Goal: Task Accomplishment & Management: Manage account settings

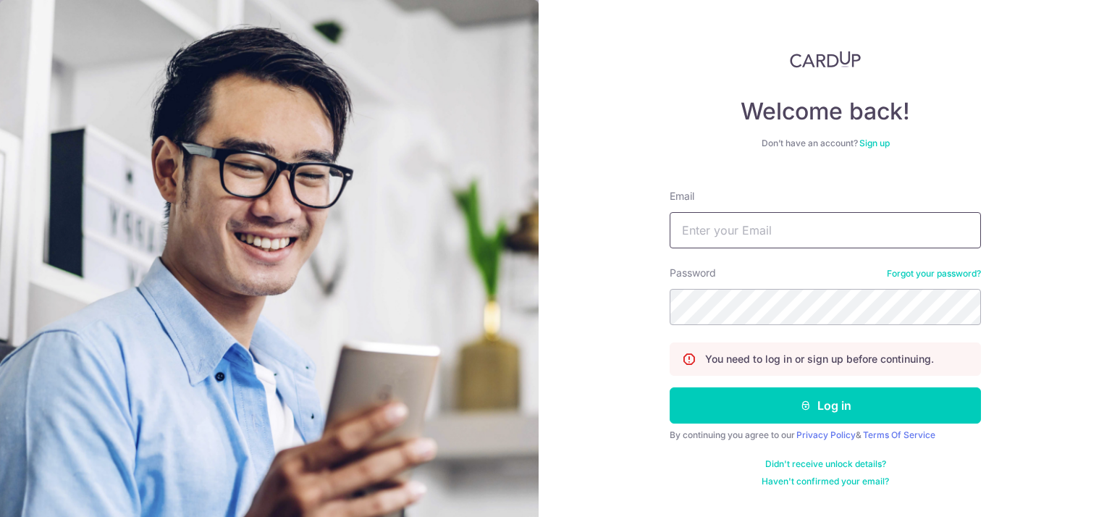
click at [719, 228] on input "Email" at bounding box center [825, 230] width 311 height 36
type input "[PERSON_NAME][EMAIL_ADDRESS][DOMAIN_NAME]"
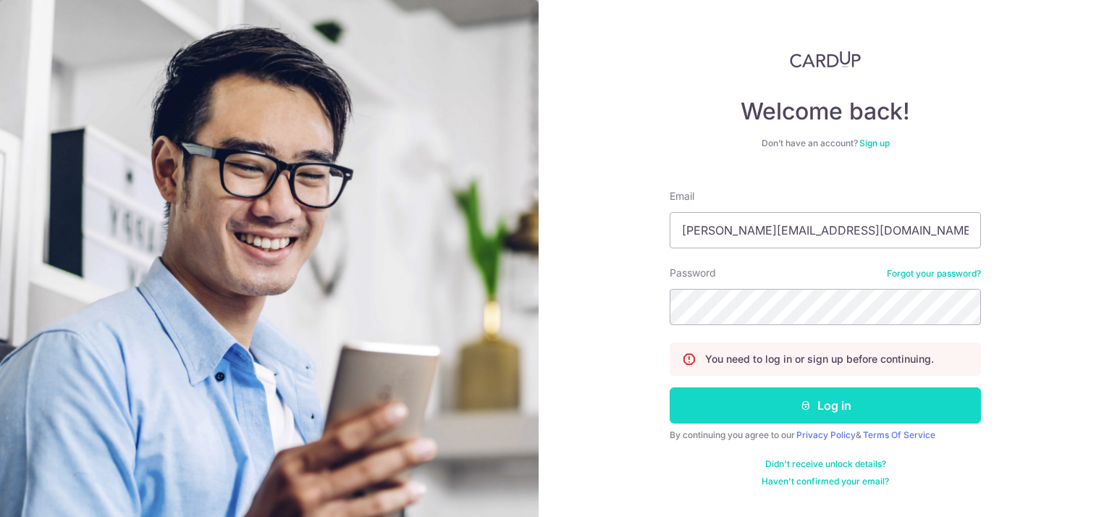
click at [815, 409] on button "Log in" at bounding box center [825, 405] width 311 height 36
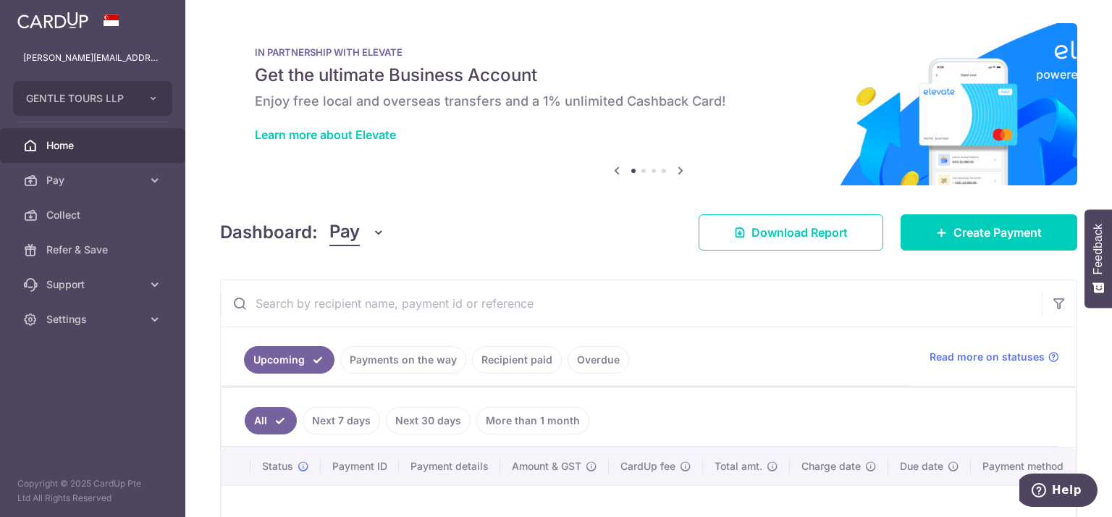
click at [590, 361] on link "Overdue" at bounding box center [599, 360] width 62 height 28
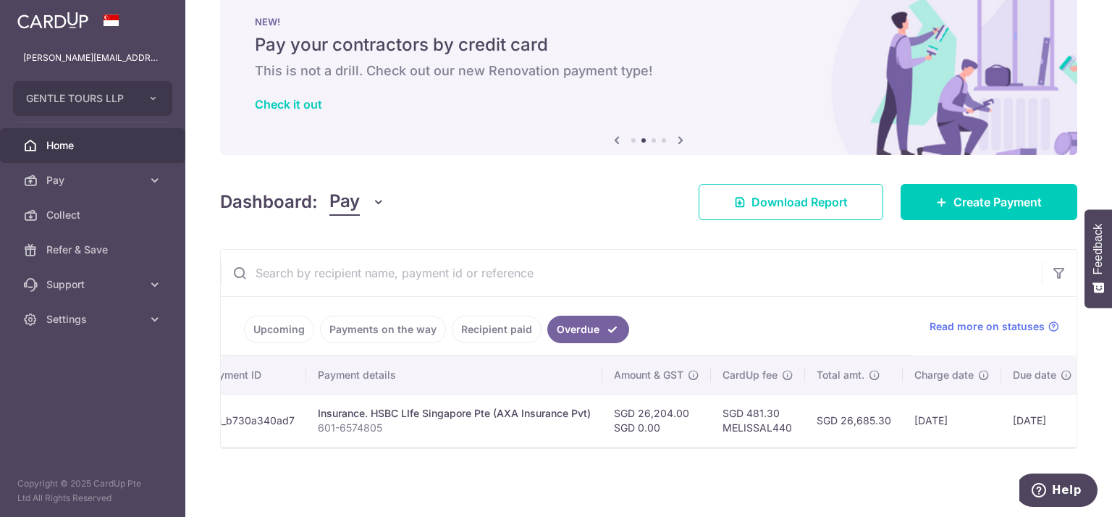
scroll to position [0, 265]
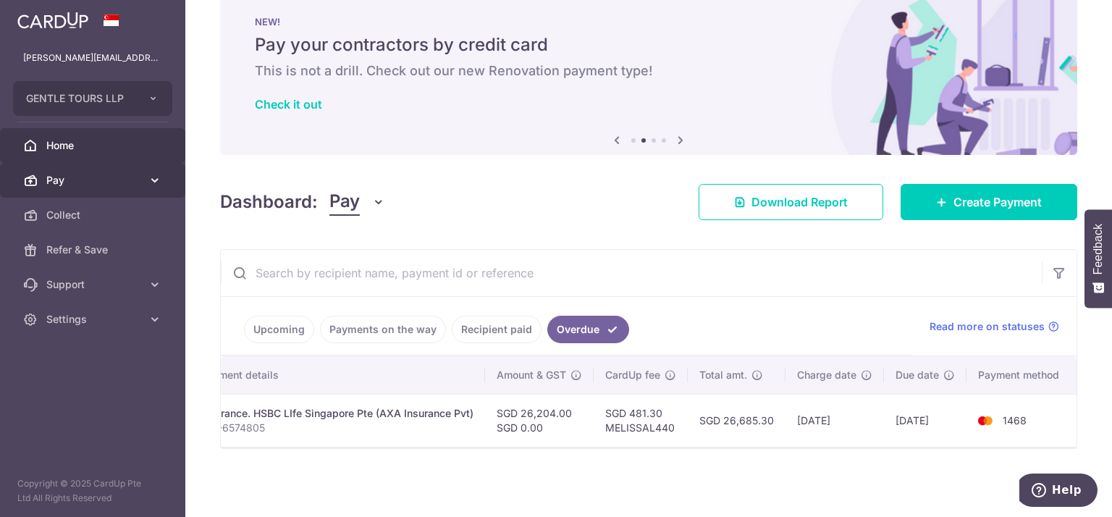
click at [144, 181] on link "Pay" at bounding box center [92, 180] width 185 height 35
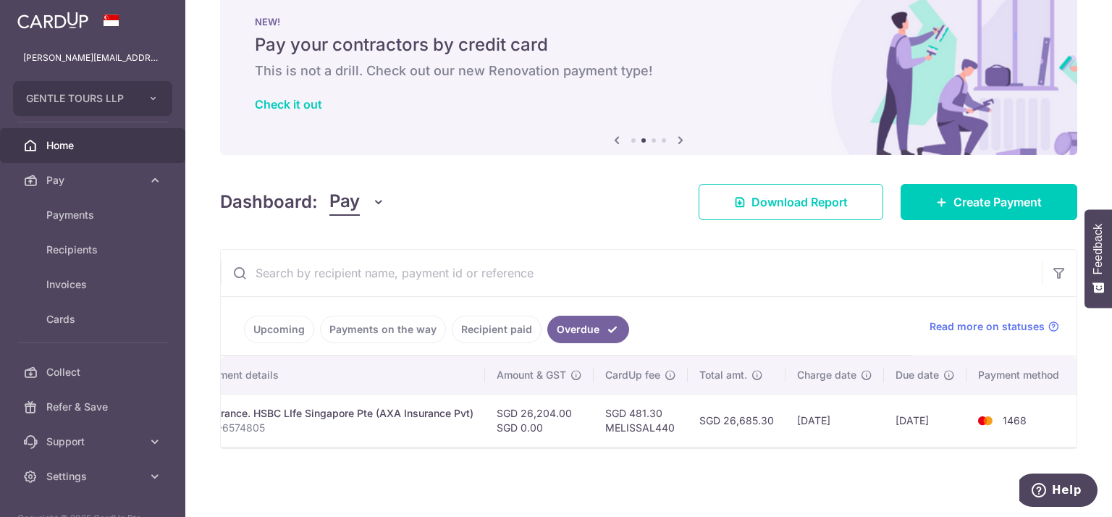
click at [525, 203] on div "Dashboard: Pay Pay Collect Download Report Create Payment" at bounding box center [648, 199] width 857 height 42
click at [1060, 486] on span "Help" at bounding box center [1067, 490] width 30 height 13
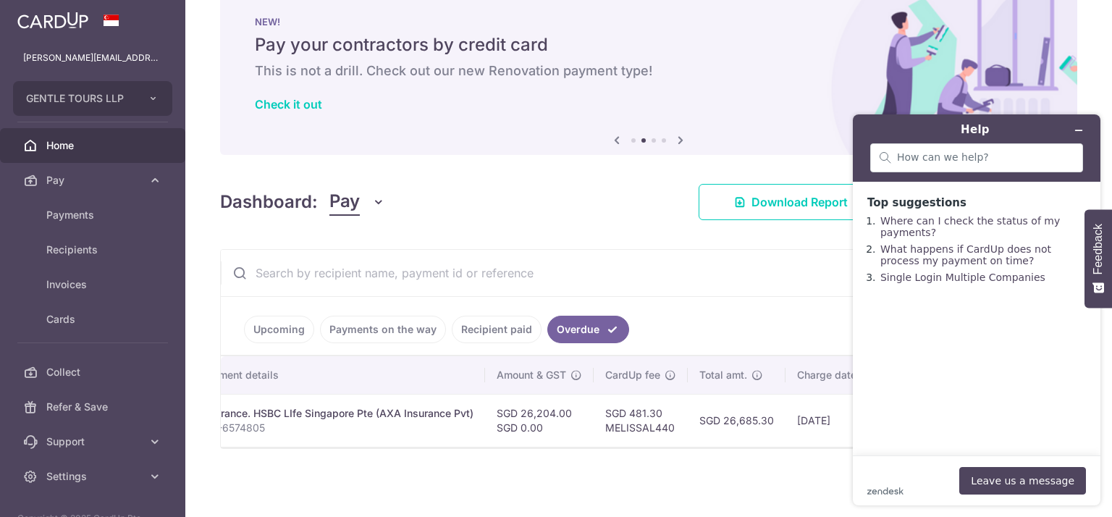
scroll to position [0, 0]
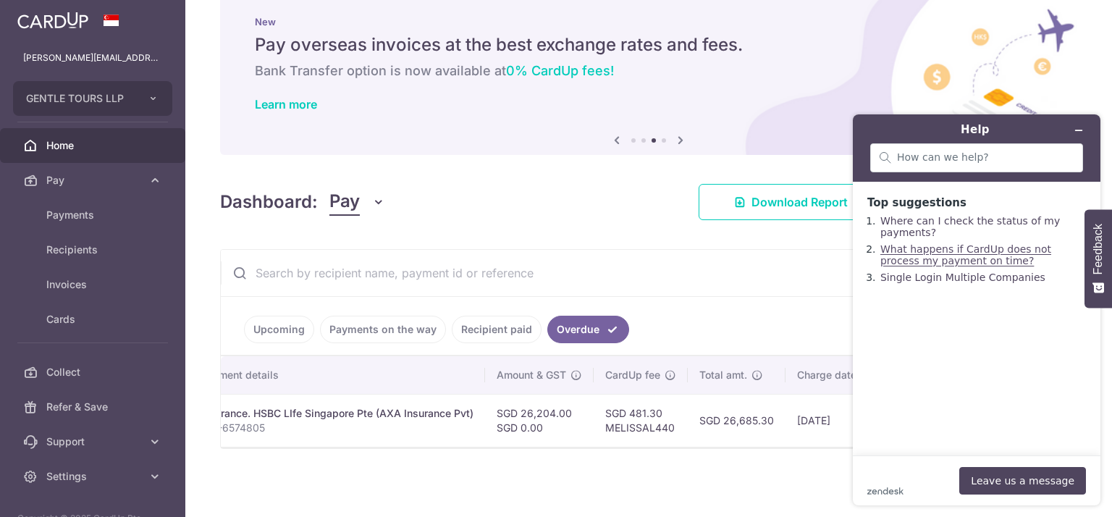
click at [934, 259] on link "What happens if CardUp does not process my payment on time?" at bounding box center [966, 254] width 171 height 23
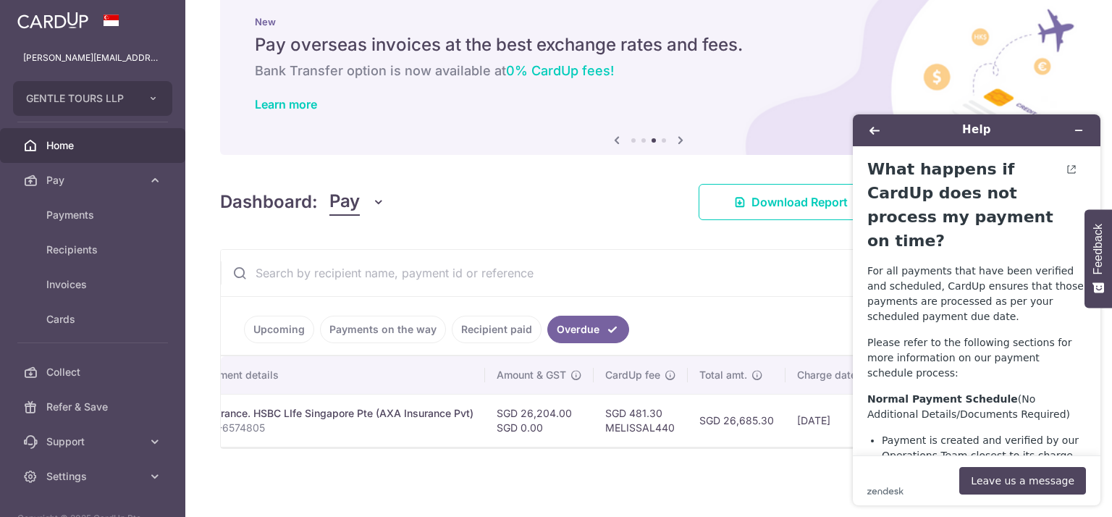
click at [658, 217] on div "× Pause Schedule Pause all future payments in this series Pause just this one p…" at bounding box center [648, 258] width 927 height 517
click at [875, 129] on icon "Back" at bounding box center [875, 130] width 10 height 10
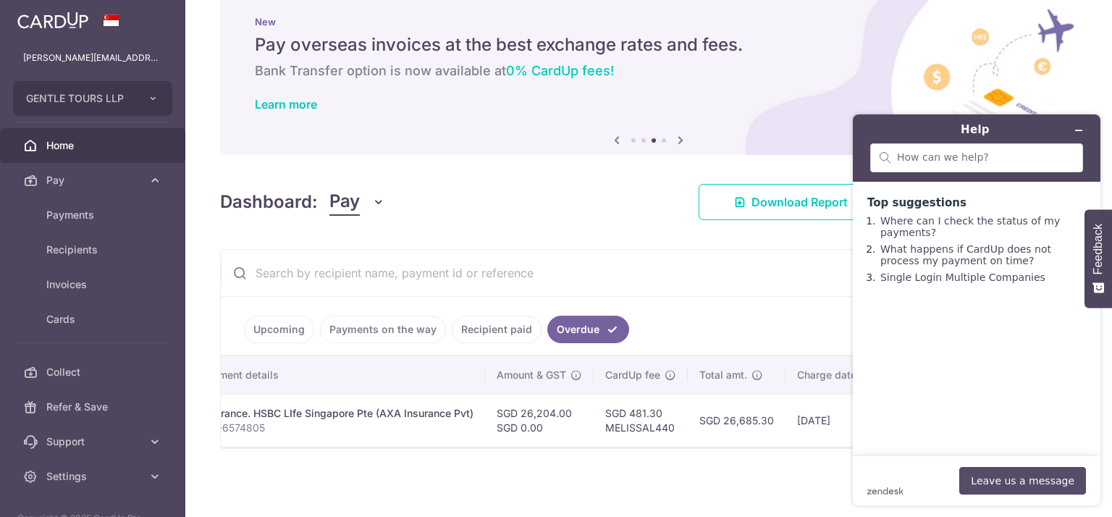
click at [1018, 475] on button "Leave us a message" at bounding box center [1023, 481] width 127 height 28
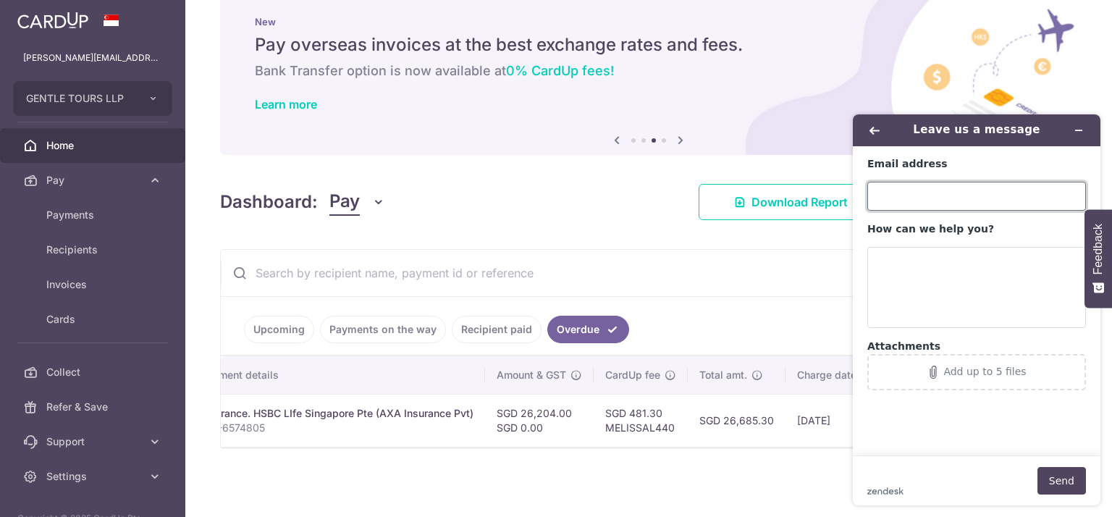
click at [897, 197] on input "Email address" at bounding box center [977, 196] width 219 height 29
type input "[PERSON_NAME][EMAIL_ADDRESS][DOMAIN_NAME]"
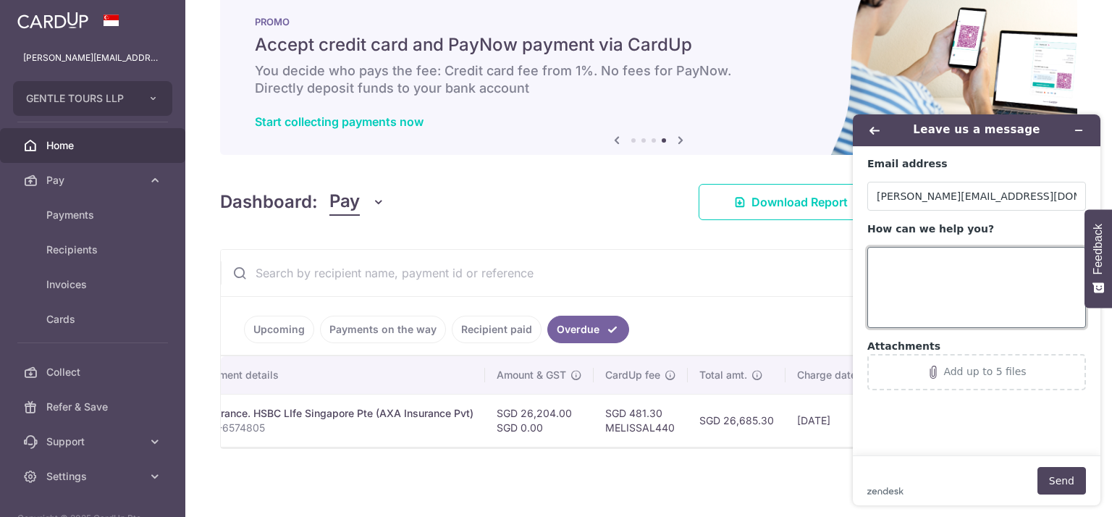
click at [937, 268] on textarea "How can we help you?" at bounding box center [977, 287] width 219 height 81
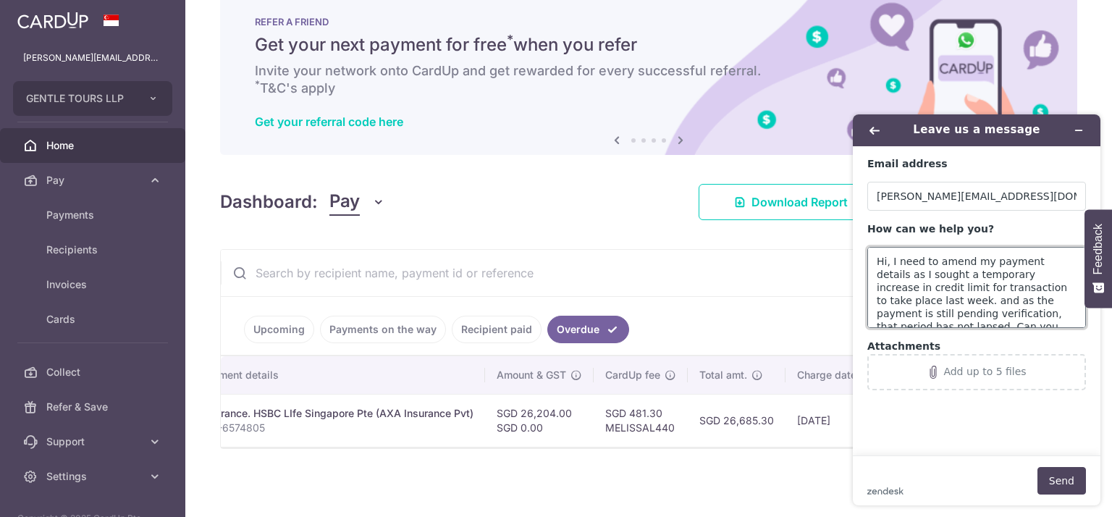
scroll to position [6, 0]
click at [1017, 306] on textarea "Hi, I need to amend my payment details as I sought a temporary increase in cred…" at bounding box center [977, 287] width 219 height 81
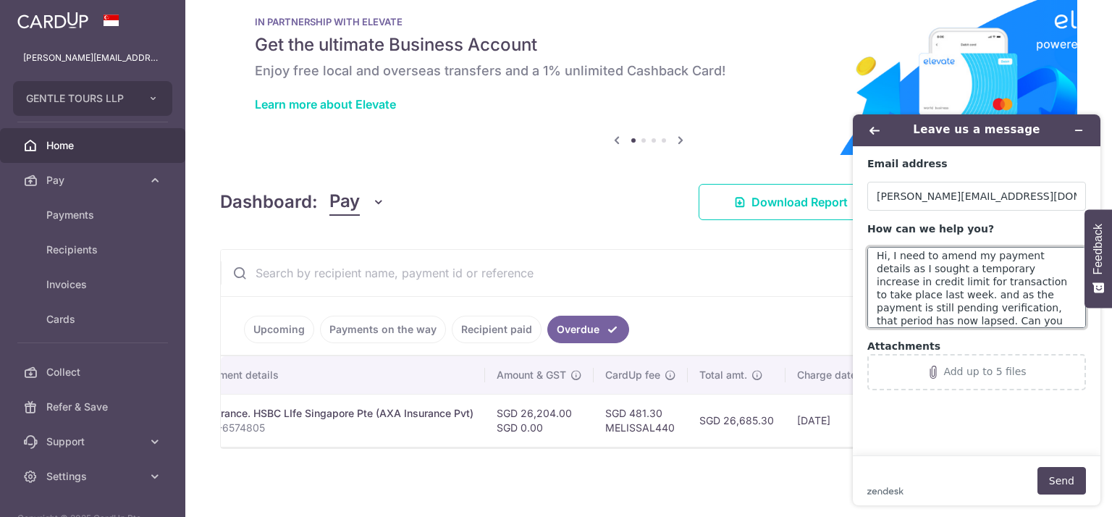
click at [1017, 322] on textarea "Hi, I need to amend my payment details as I sought a temporary increase in cred…" at bounding box center [977, 287] width 219 height 81
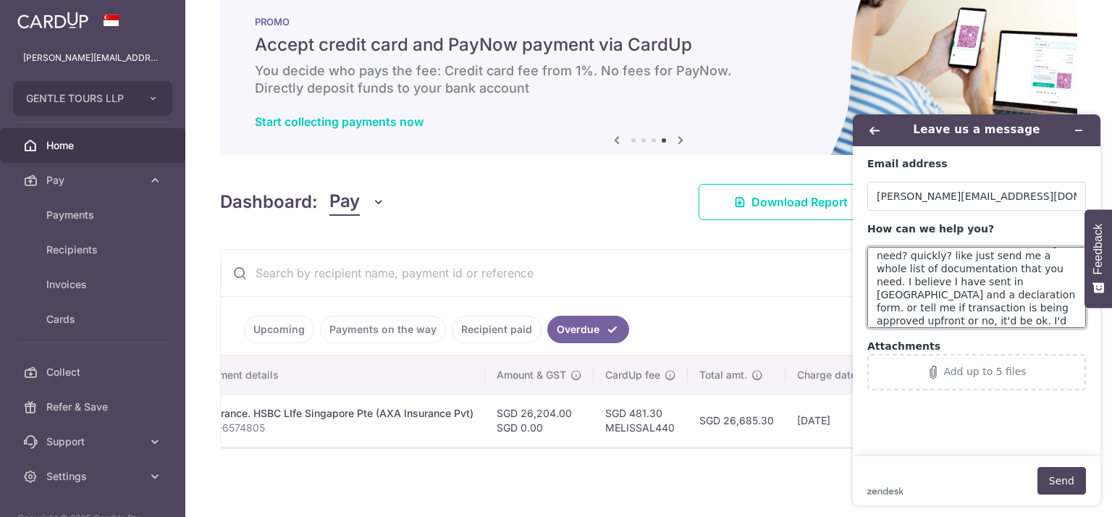
scroll to position [110, 0]
type textarea "Hi, I need to amend my payment details as I sought a temporary increase in cred…"
click at [1063, 477] on button "Send" at bounding box center [1062, 481] width 49 height 28
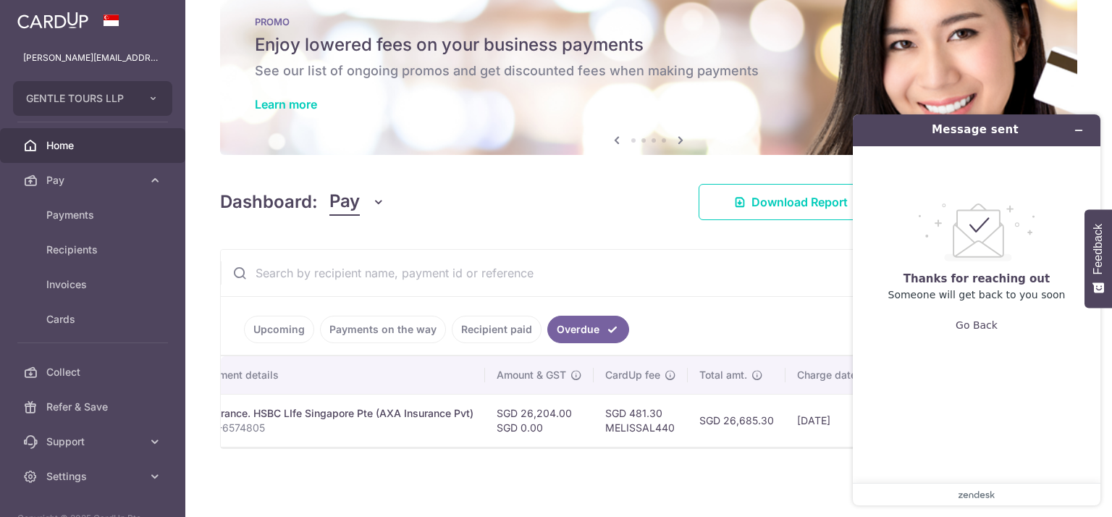
click at [758, 343] on ul "Upcoming Payments on the way Recipient paid Overdue" at bounding box center [567, 326] width 692 height 59
click at [1078, 134] on icon "Minimize widget" at bounding box center [1079, 130] width 10 height 10
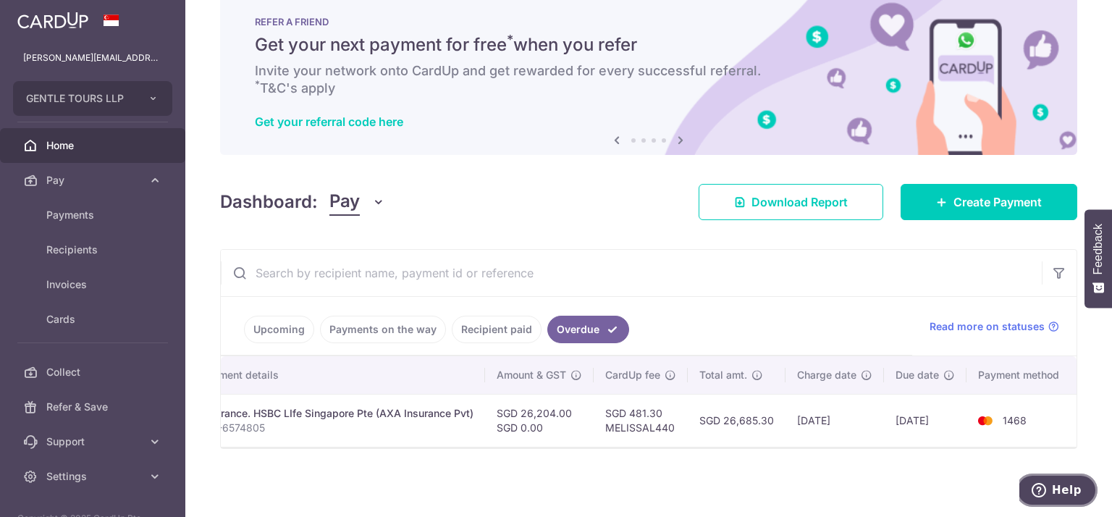
scroll to position [0, 0]
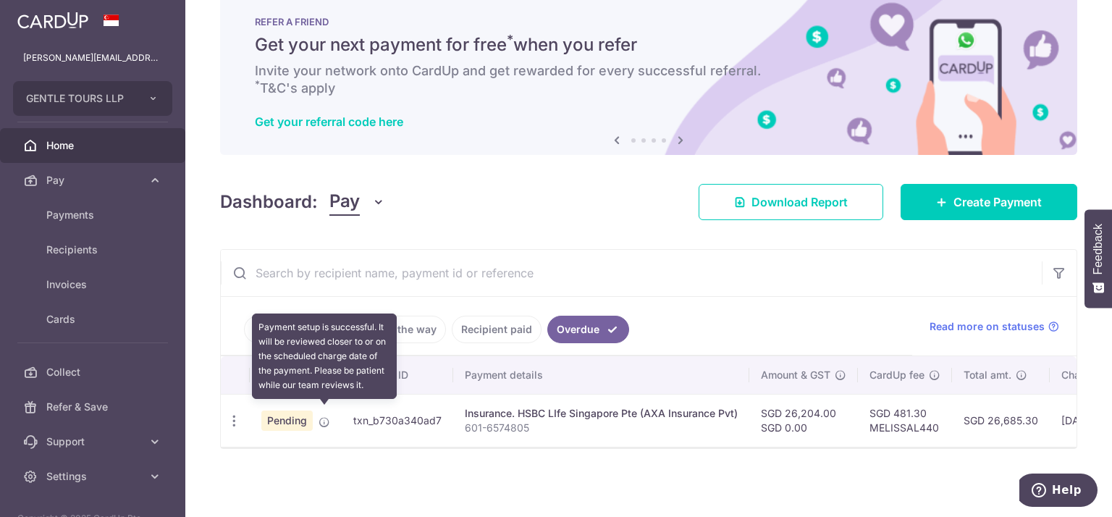
click at [327, 416] on icon at bounding box center [325, 422] width 12 height 12
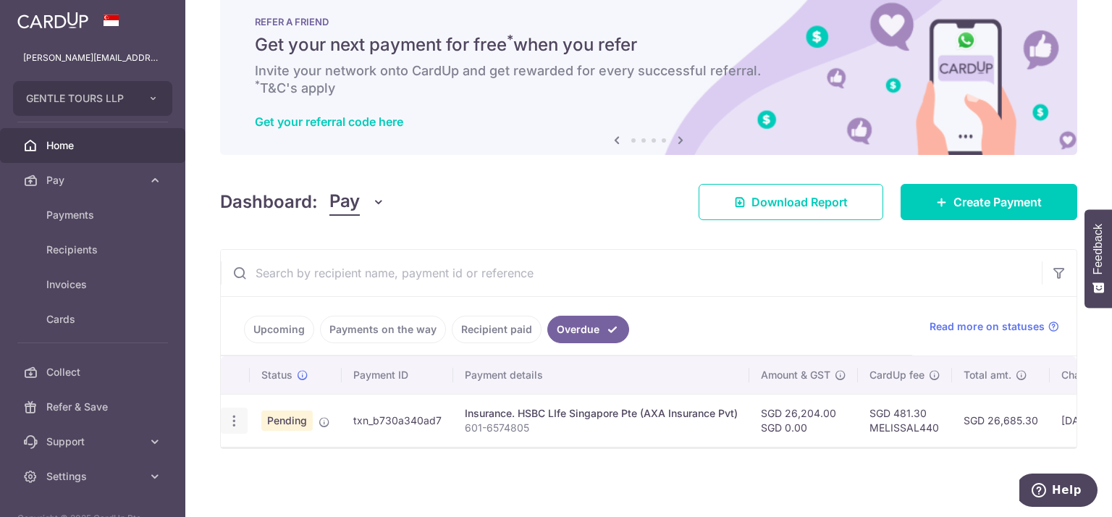
click at [241, 411] on div "Update payment Cancel payment" at bounding box center [234, 421] width 27 height 27
click at [238, 414] on icon "button" at bounding box center [234, 421] width 15 height 15
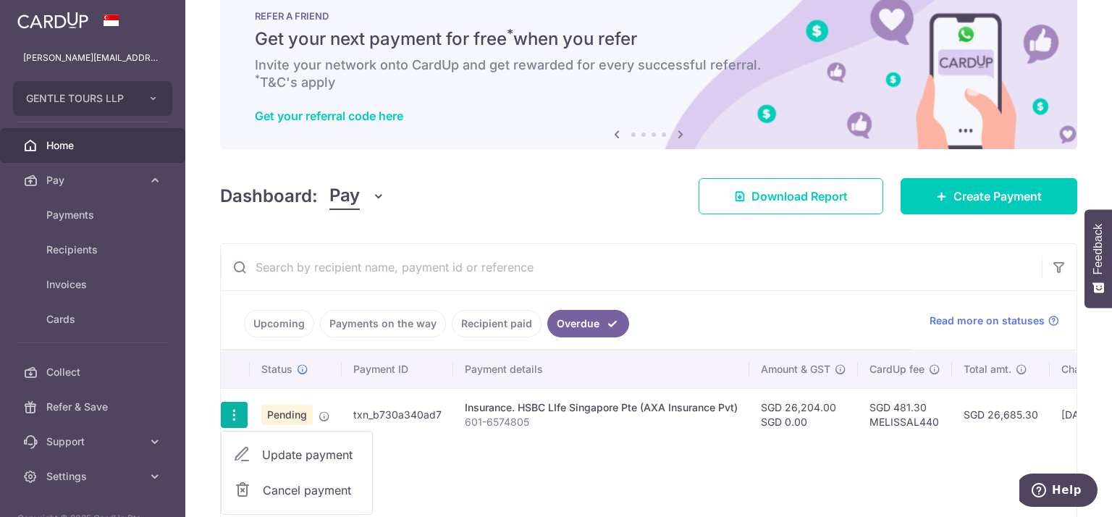
click at [324, 458] on span "Update payment" at bounding box center [311, 454] width 98 height 17
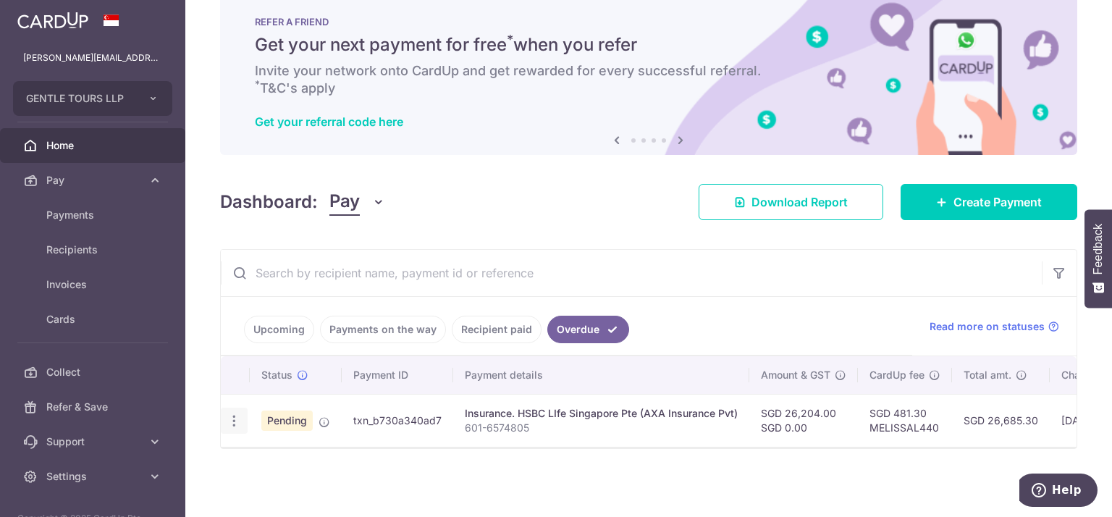
radio input "true"
type input "26,204.00"
type input "0.00"
type input "02/10/2025"
type input "601-6574805"
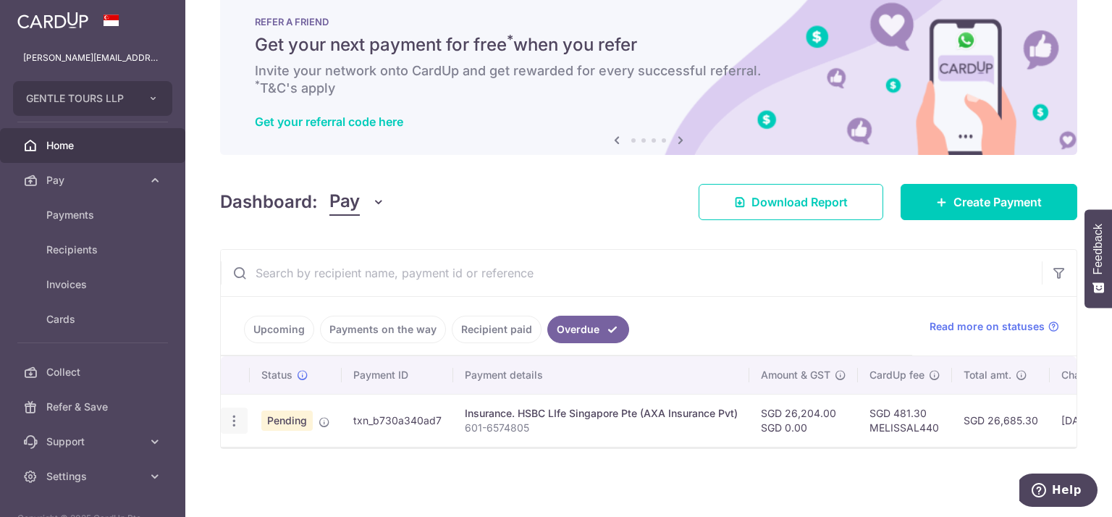
type input "Chan Oi Mui"
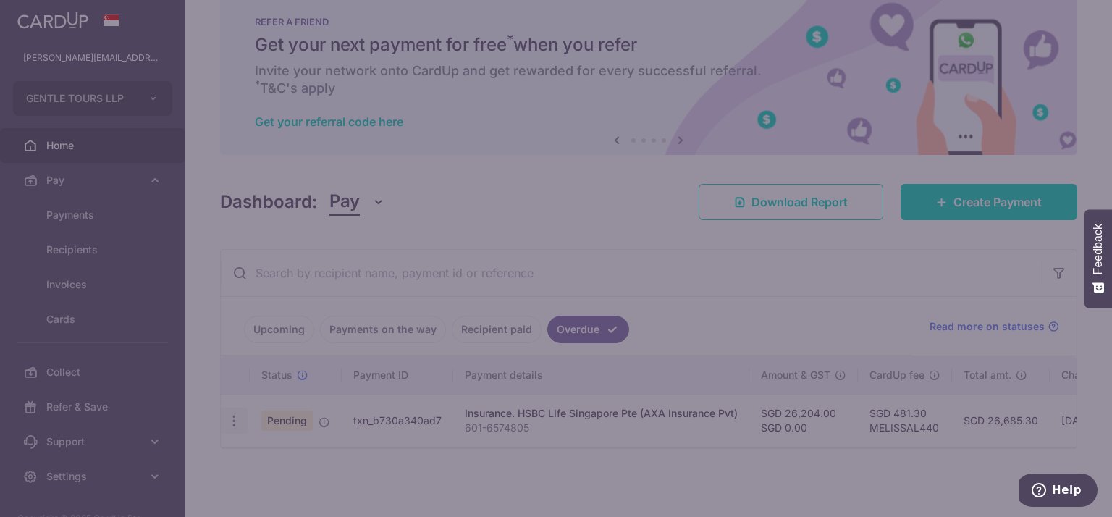
type input "MELISSAL440"
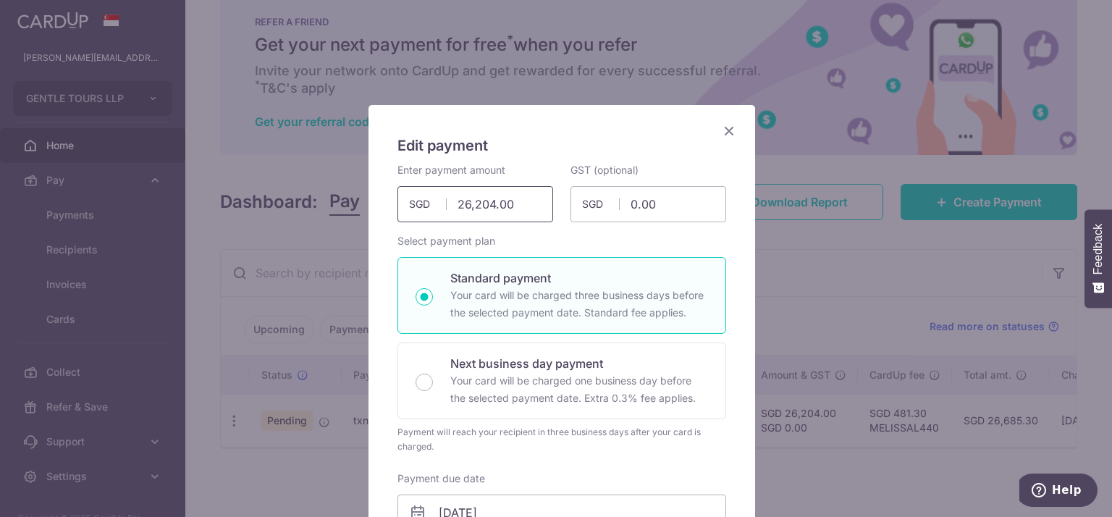
drag, startPoint x: 506, startPoint y: 202, endPoint x: 447, endPoint y: 208, distance: 59.7
click at [447, 208] on input "26,204.00" at bounding box center [476, 204] width 156 height 36
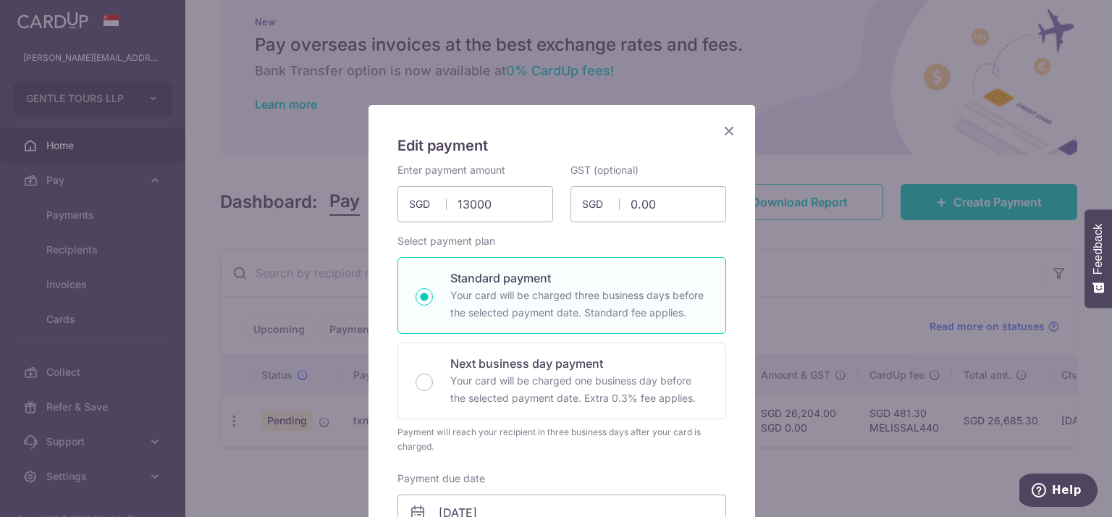
type input "13,000.00"
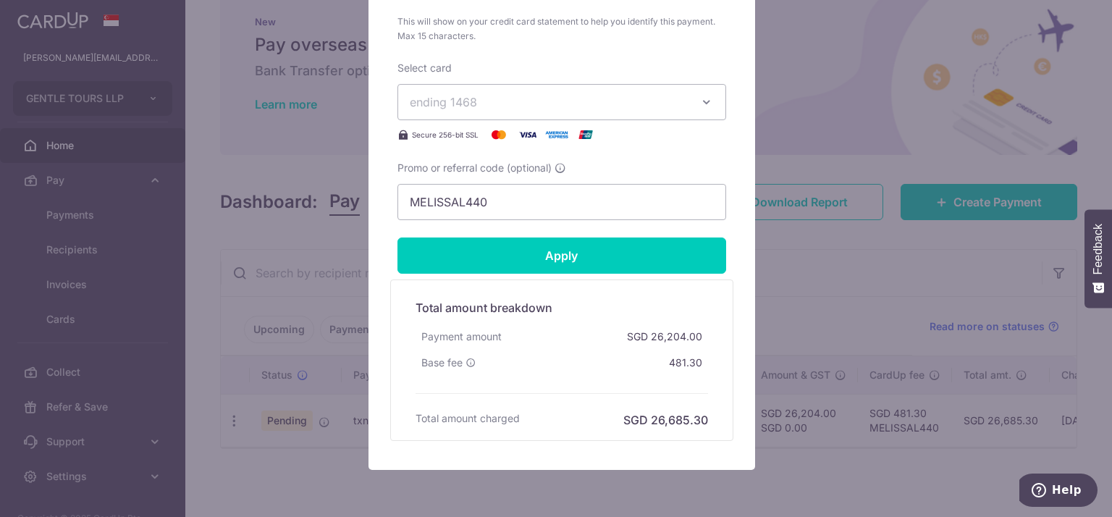
scroll to position [725, 0]
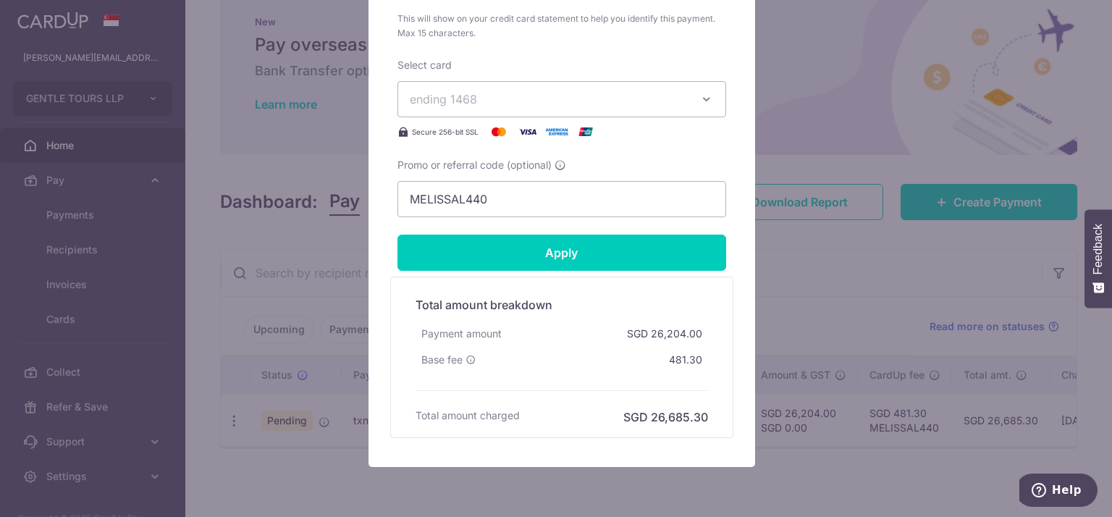
click at [706, 101] on icon "button" at bounding box center [707, 99] width 14 height 14
click at [493, 199] on span "**** 1468" at bounding box center [562, 201] width 304 height 17
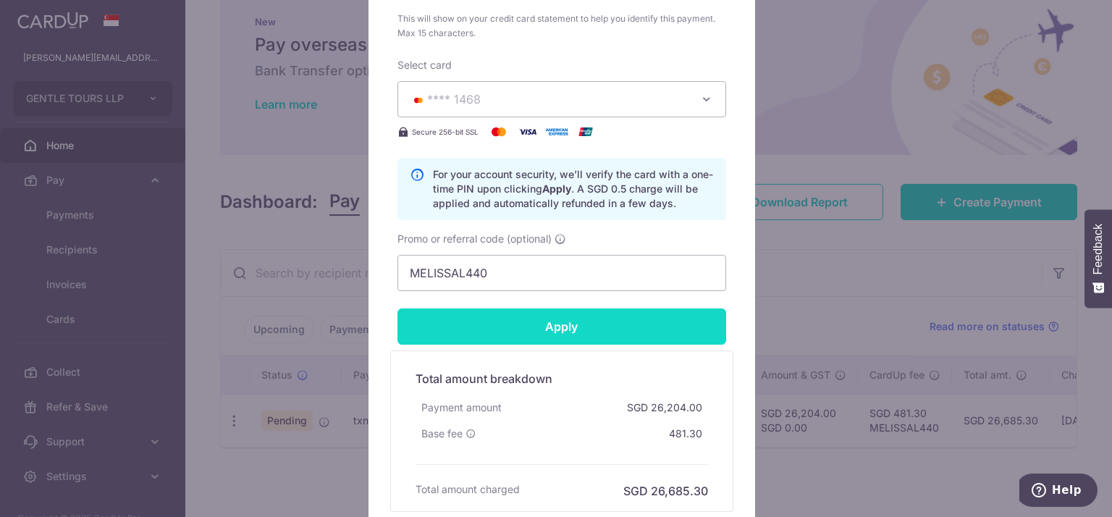
click at [642, 332] on input "Apply" at bounding box center [562, 327] width 329 height 36
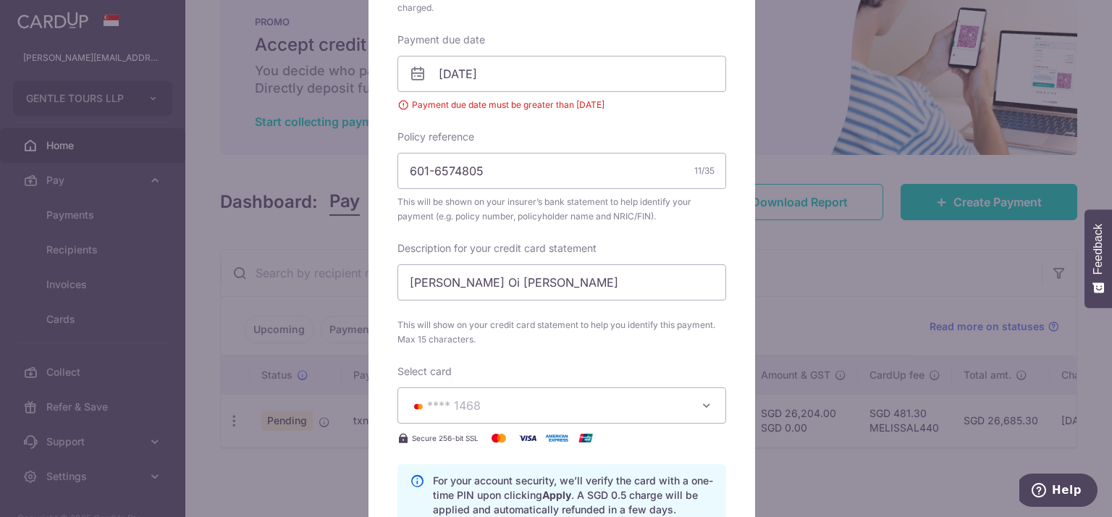
scroll to position [435, 0]
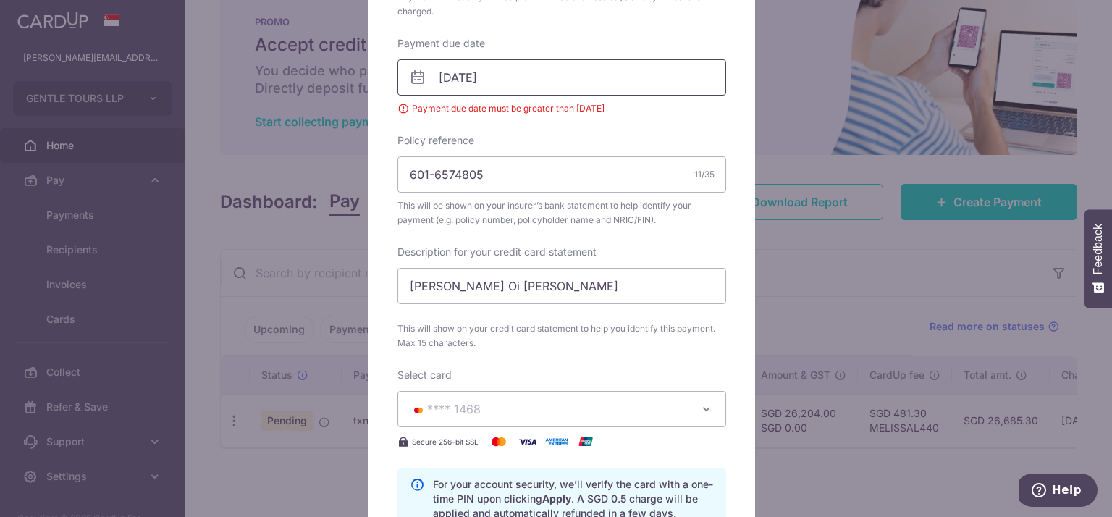
click at [490, 77] on input "02/10/2025" at bounding box center [562, 77] width 329 height 36
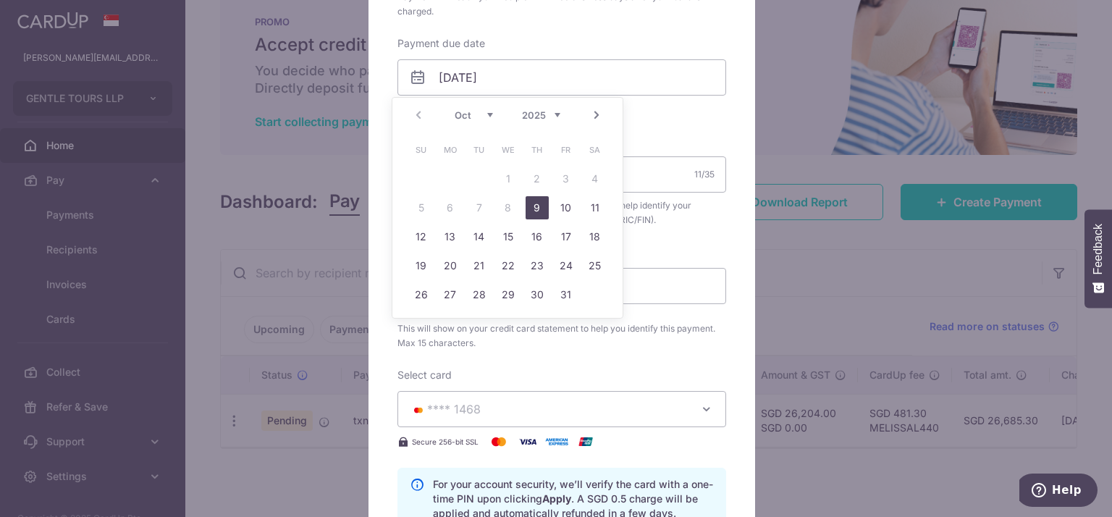
click at [540, 210] on link "9" at bounding box center [537, 207] width 23 height 23
type input "[DATE]"
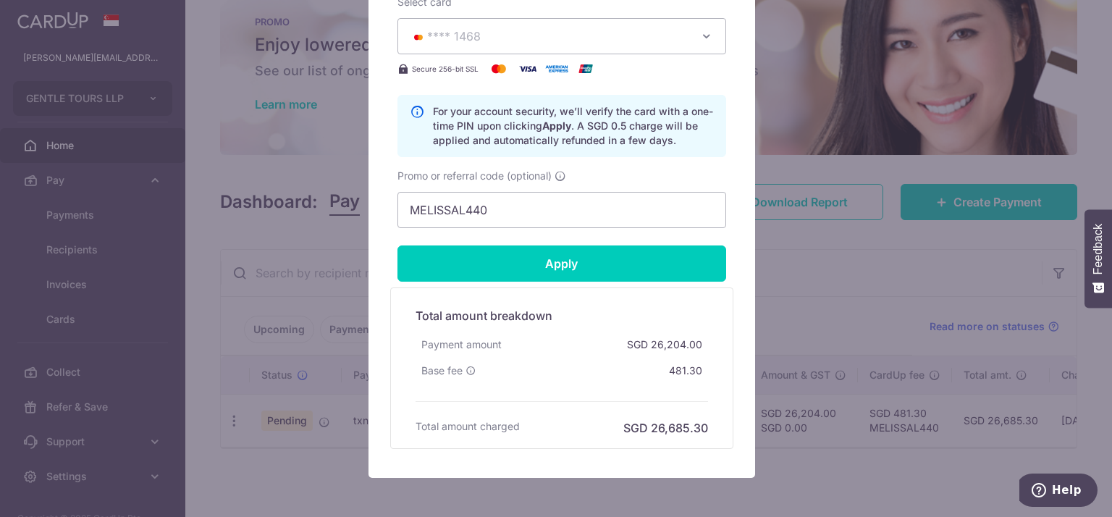
scroll to position [810, 0]
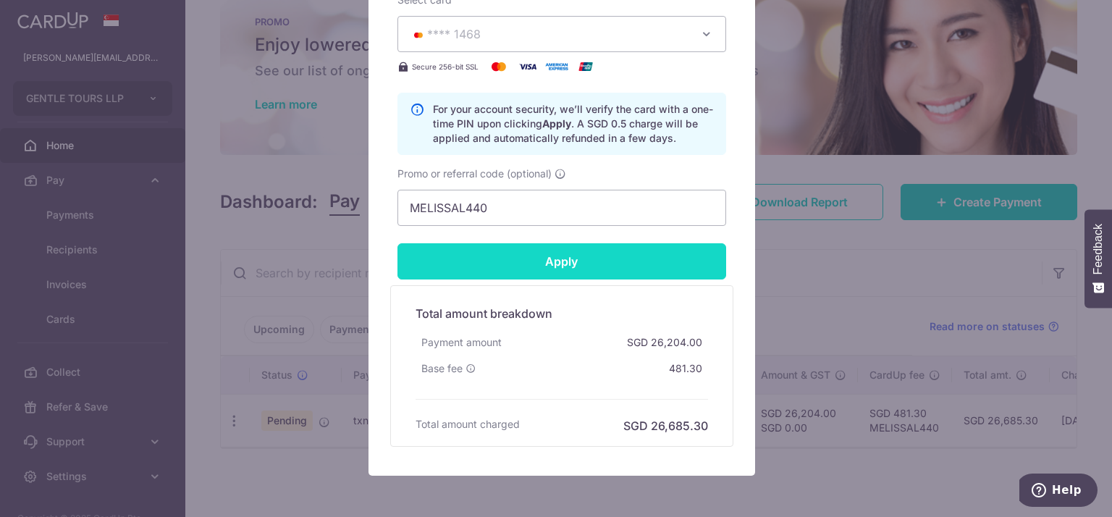
click at [540, 260] on input "Apply" at bounding box center [562, 261] width 329 height 36
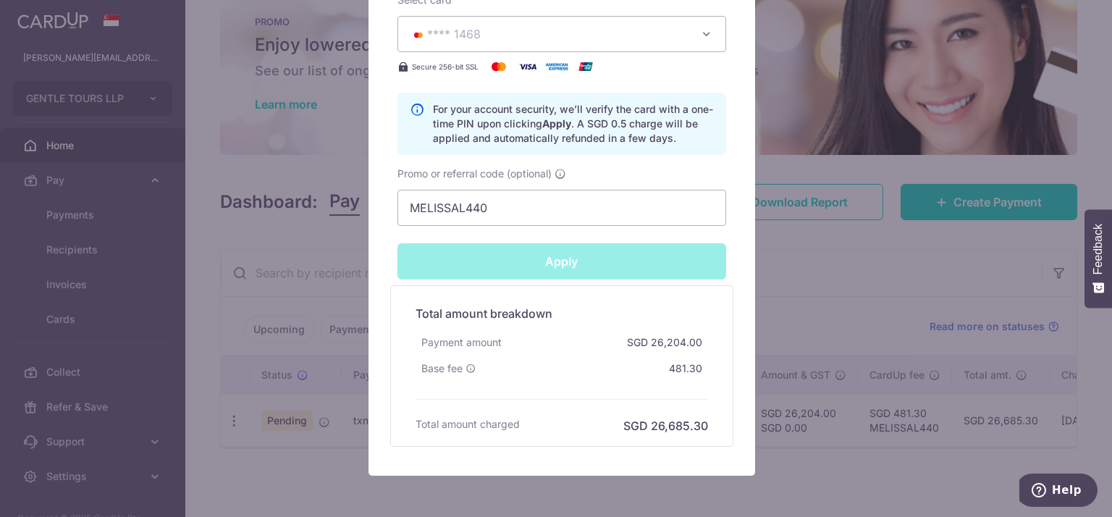
type input "Successfully Applied"
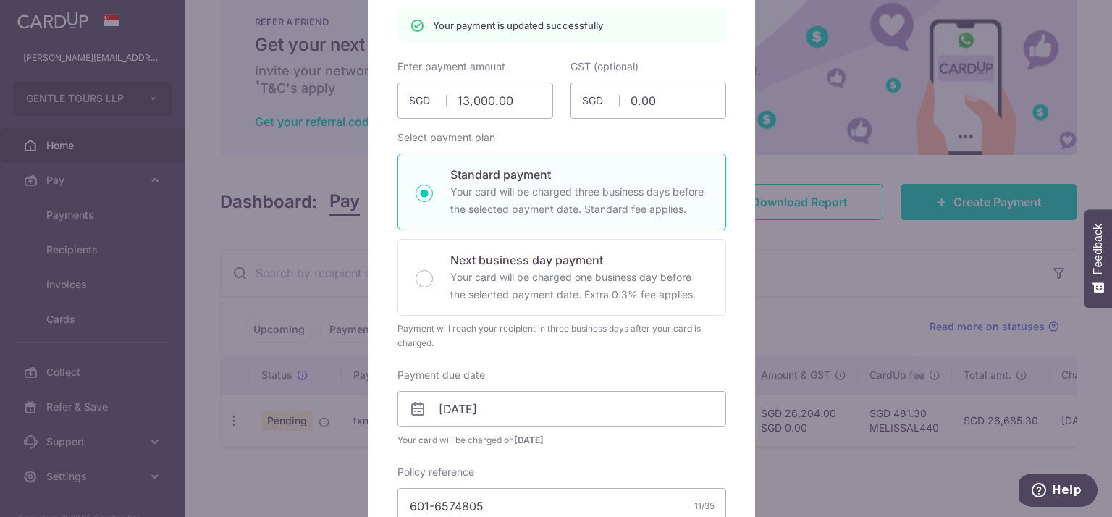
scroll to position [151, 0]
click at [461, 101] on input "13,000.00" at bounding box center [476, 104] width 156 height 36
type input "18000.00"
type input "Apply"
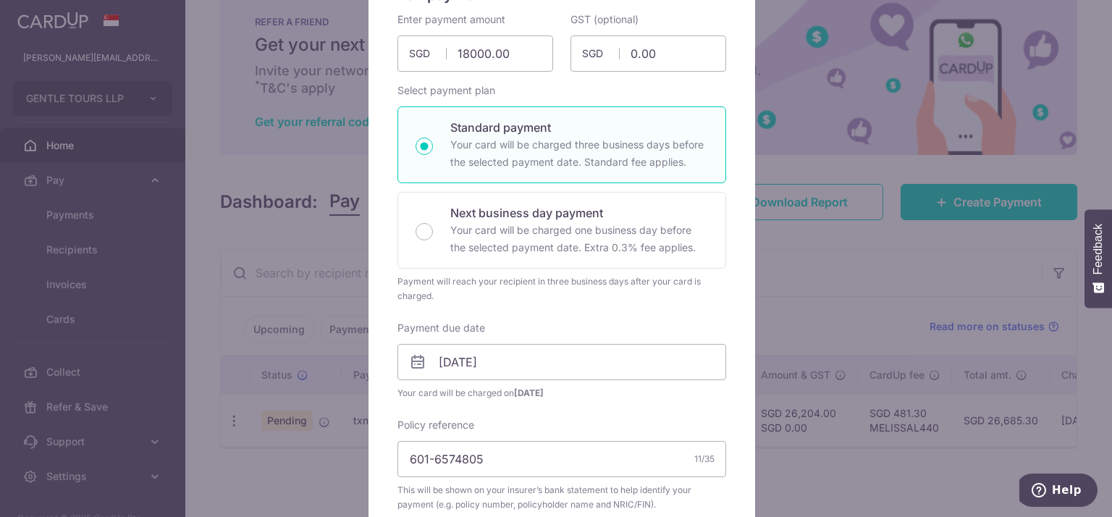
type input "18,000.00"
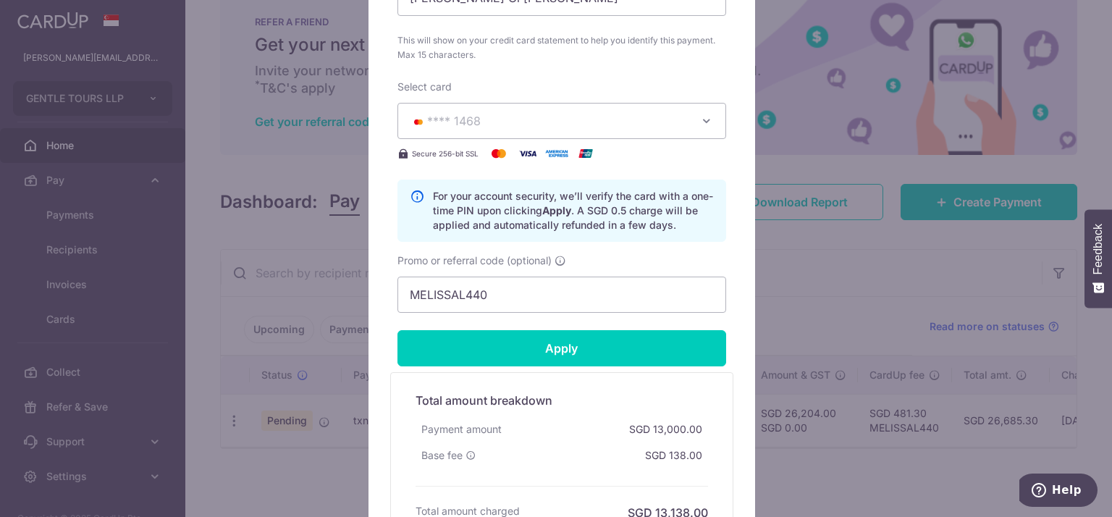
scroll to position [735, 0]
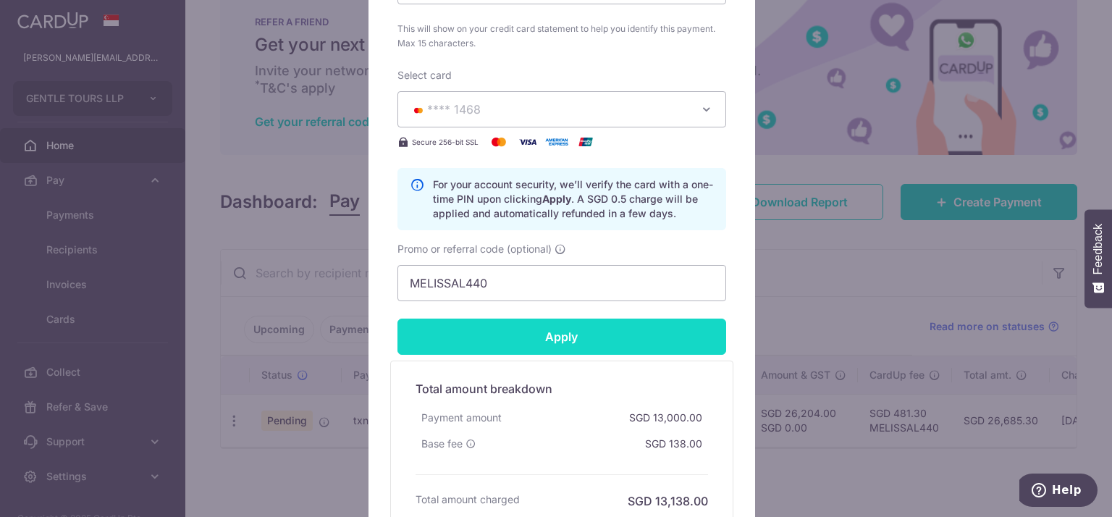
click at [660, 338] on input "Apply" at bounding box center [562, 337] width 329 height 36
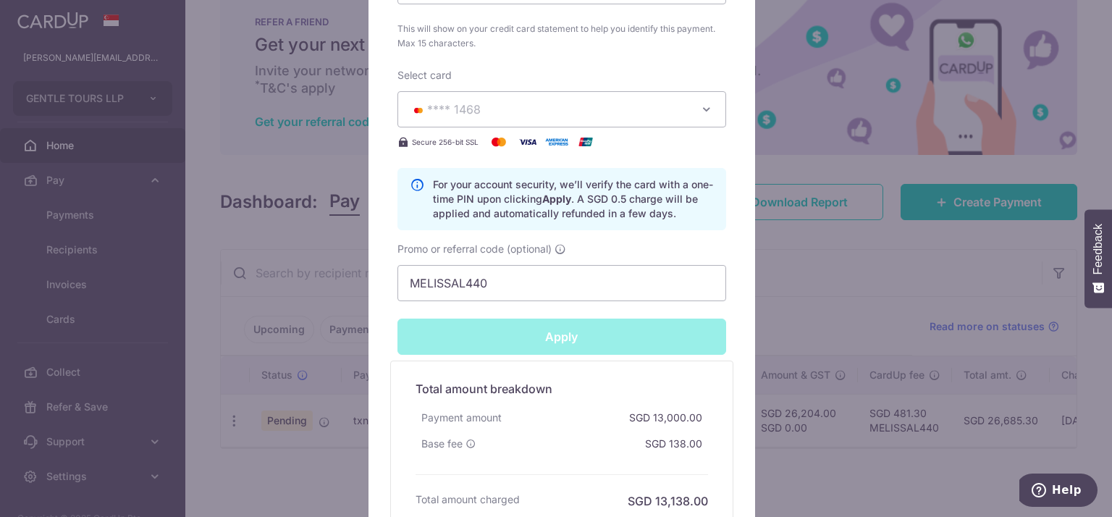
type input "Successfully Applied"
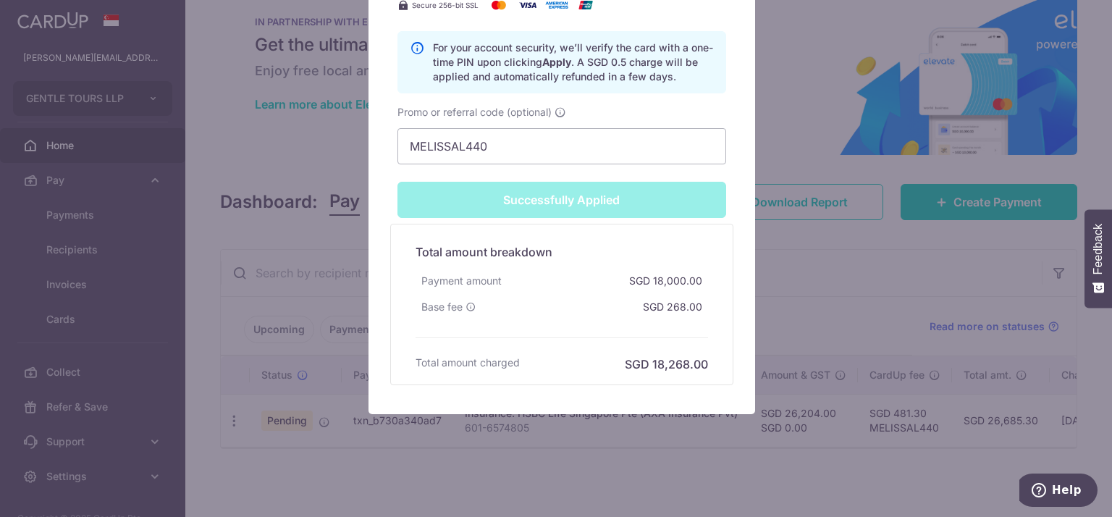
scroll to position [119, 0]
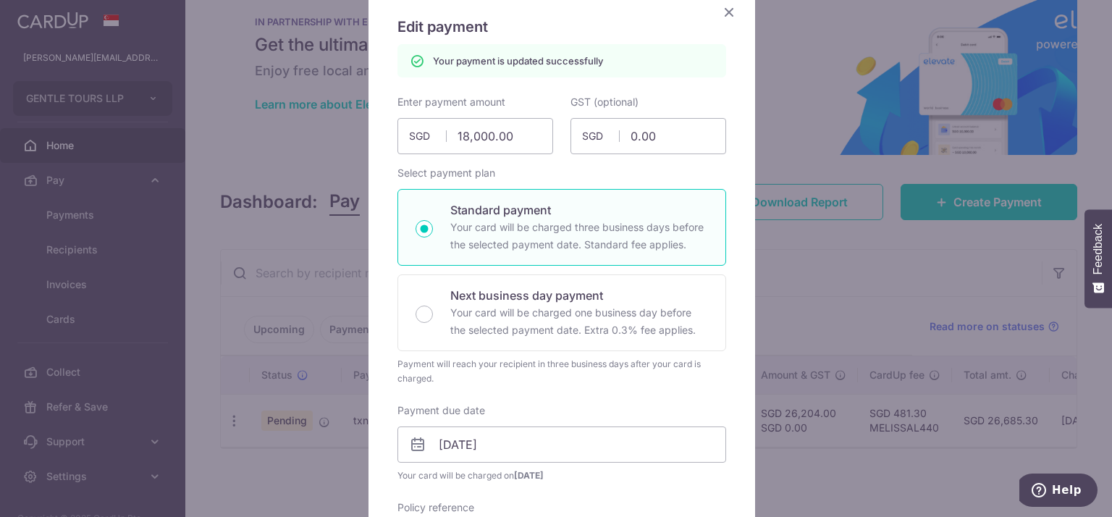
click at [726, 12] on icon "Close" at bounding box center [729, 12] width 17 height 18
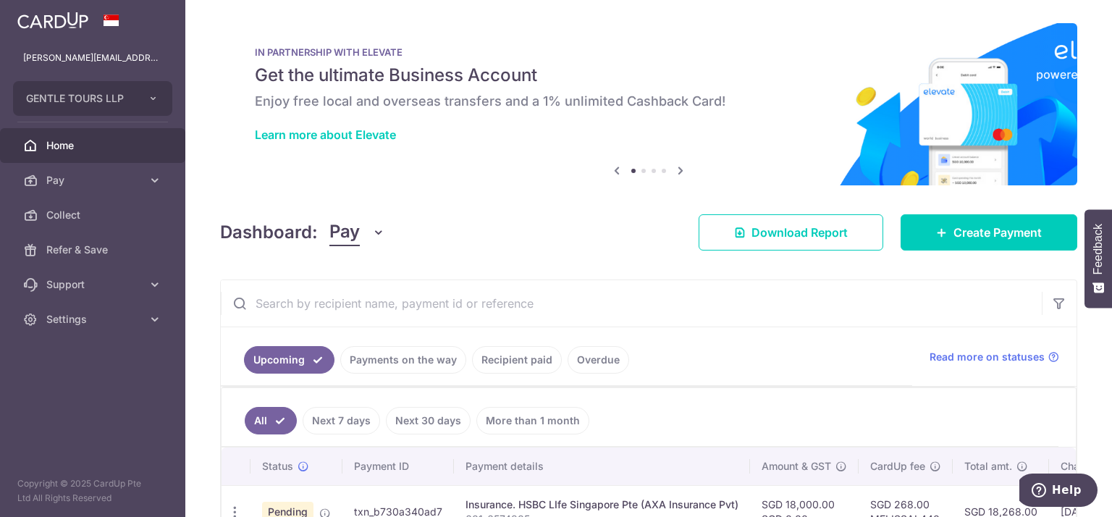
scroll to position [97, 0]
